Goal: Information Seeking & Learning: Learn about a topic

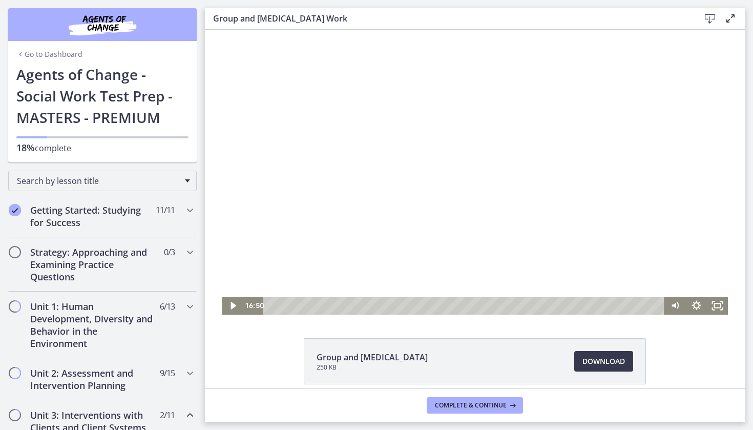
scroll to position [488, 0]
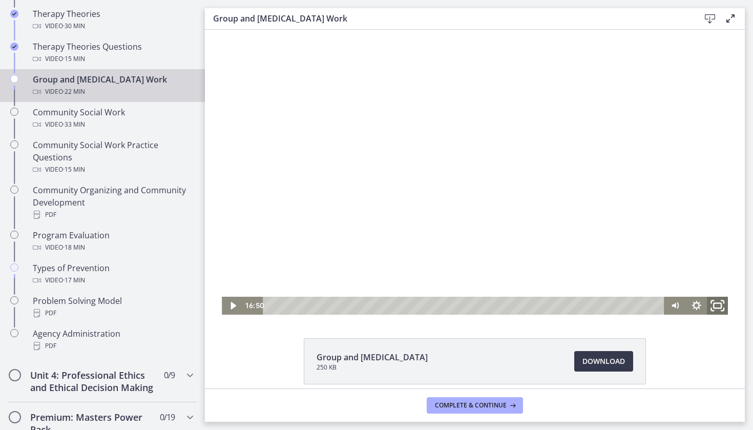
click at [719, 304] on icon "Fullscreen" at bounding box center [717, 306] width 25 height 22
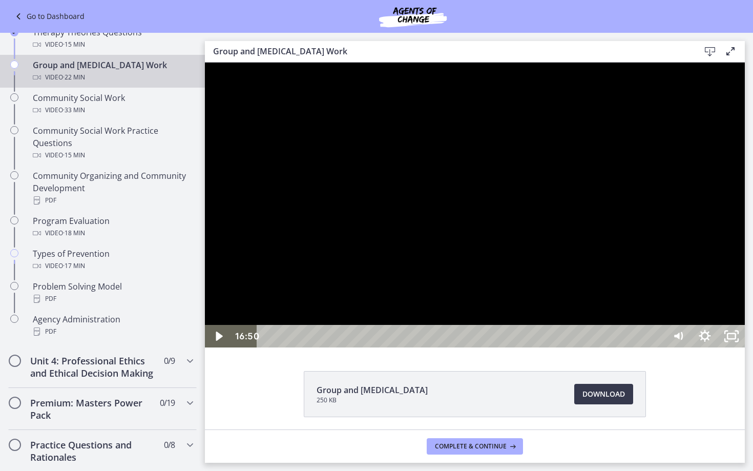
click at [716, 347] on div at bounding box center [475, 204] width 540 height 285
click at [745, 347] on div at bounding box center [475, 204] width 540 height 285
click at [205, 62] on button "Play Video: cls57b8rkbac72sj77c0.mp4" at bounding box center [205, 62] width 1 height 1
click at [745, 347] on icon "Unfullscreen" at bounding box center [731, 336] width 27 height 23
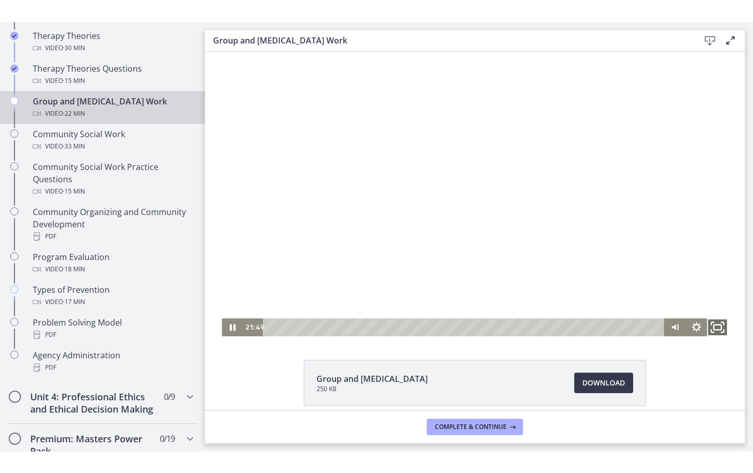
click at [715, 332] on icon "Fullscreen" at bounding box center [717, 327] width 25 height 22
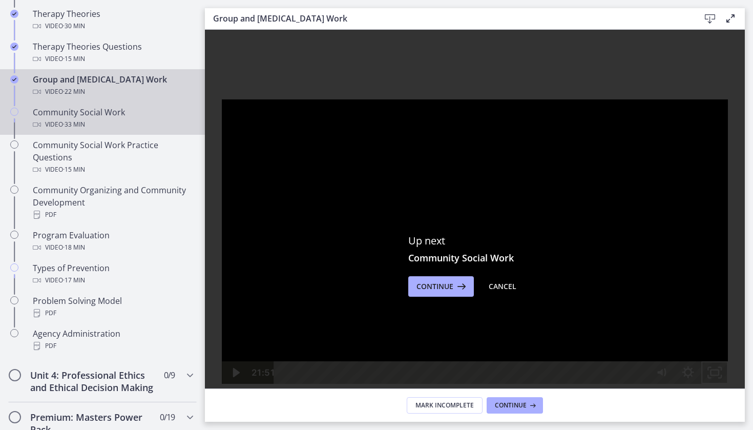
click at [115, 117] on div "Community Social Work Video · 33 min" at bounding box center [113, 118] width 160 height 25
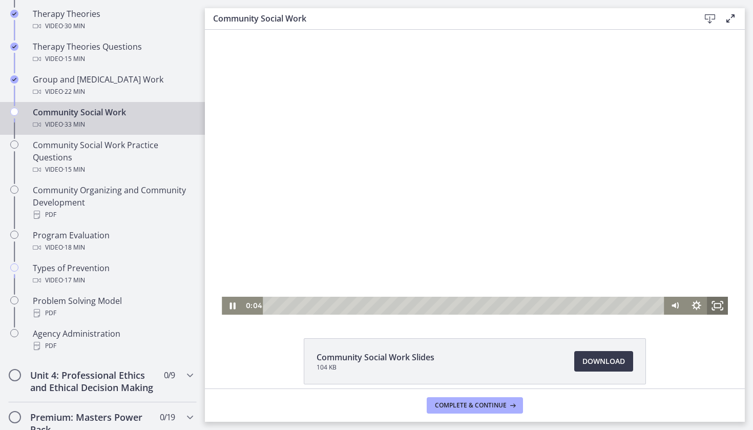
click at [718, 306] on icon "Fullscreen" at bounding box center [717, 306] width 21 height 18
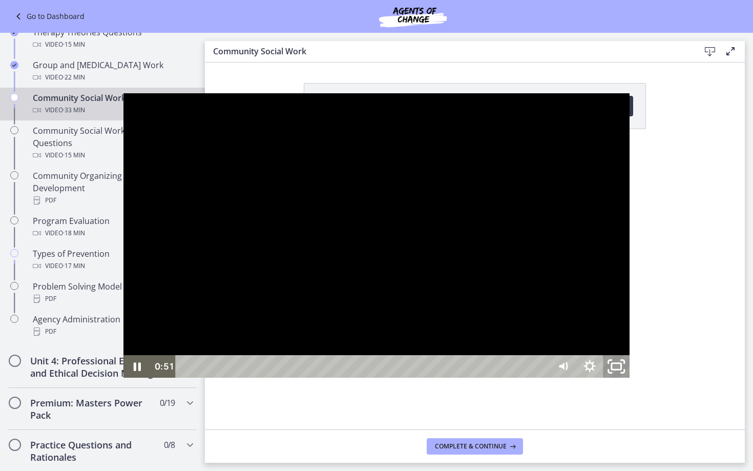
click at [632, 380] on icon "Unfullscreen" at bounding box center [616, 366] width 32 height 27
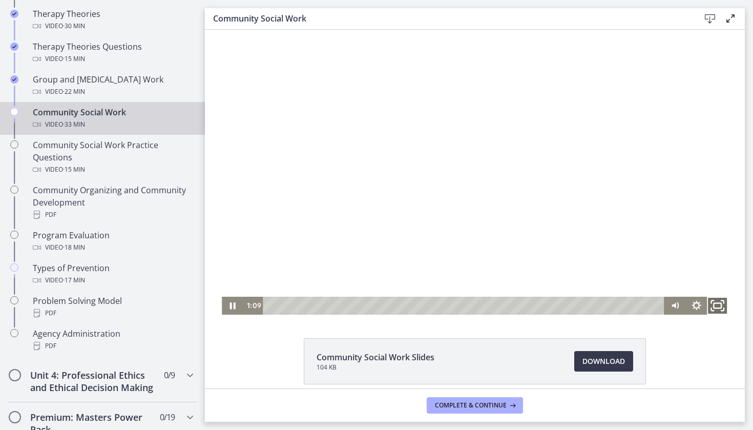
click at [717, 304] on icon "Fullscreen" at bounding box center [717, 306] width 25 height 22
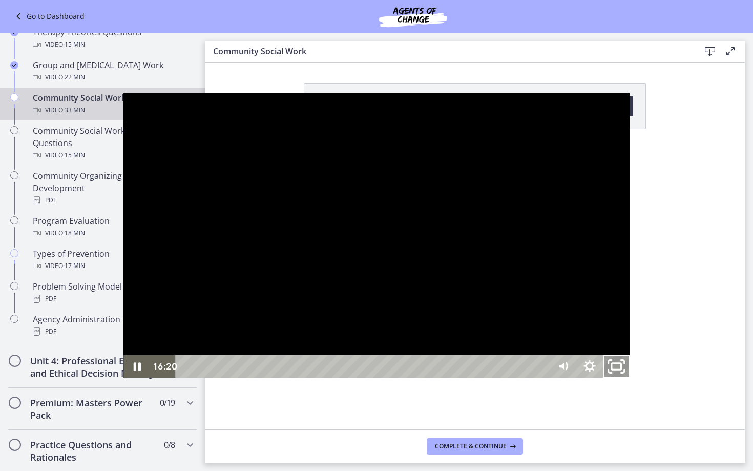
click at [632, 380] on icon "Unfullscreen" at bounding box center [616, 366] width 32 height 27
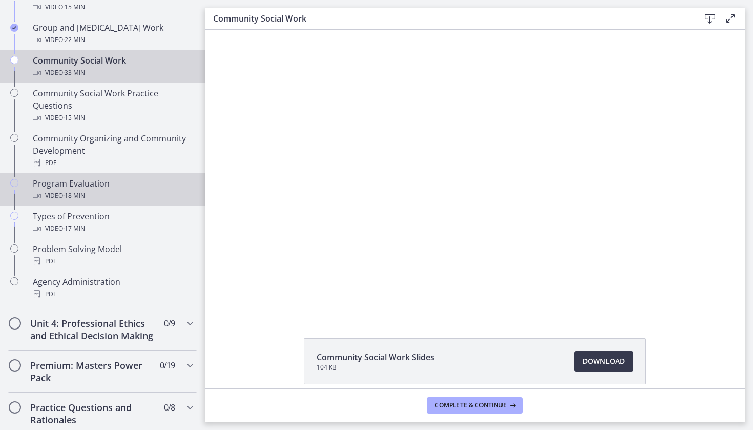
scroll to position [540, 0]
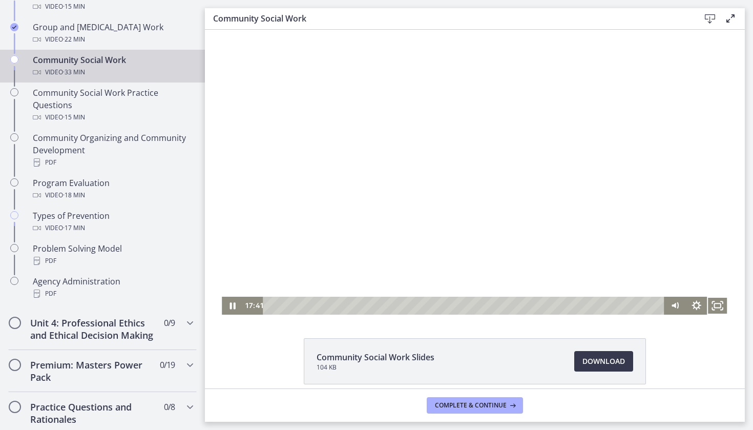
click at [412, 173] on div at bounding box center [475, 172] width 506 height 285
click at [476, 180] on div at bounding box center [475, 172] width 506 height 285
click at [464, 103] on div at bounding box center [475, 172] width 506 height 285
